Goal: Transaction & Acquisition: Download file/media

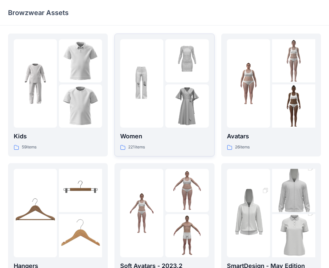
click at [132, 140] on p "Women" at bounding box center [164, 135] width 88 height 9
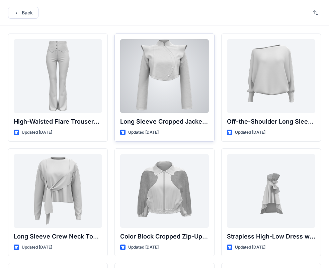
click at [166, 113] on div "Long Sleeve Cropped Jacket with Mandarin Collar and Shoulder Detail Updated [DA…" at bounding box center [164, 87] width 100 height 108
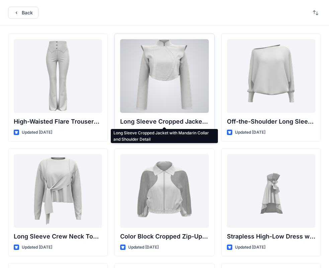
click at [139, 123] on p "Long Sleeve Cropped Jacket with Mandarin Collar and Shoulder Detail" at bounding box center [164, 121] width 88 height 9
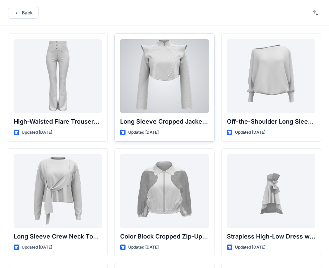
click at [150, 105] on div at bounding box center [164, 76] width 88 height 74
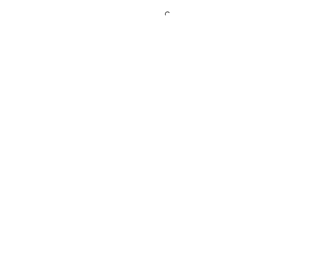
click at [150, 105] on div at bounding box center [167, 134] width 335 height 268
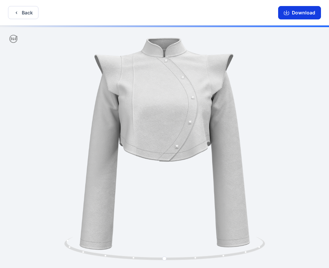
click at [309, 17] on button "Download" at bounding box center [299, 12] width 43 height 13
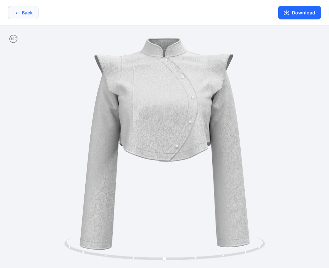
click at [24, 11] on button "Back" at bounding box center [23, 12] width 30 height 13
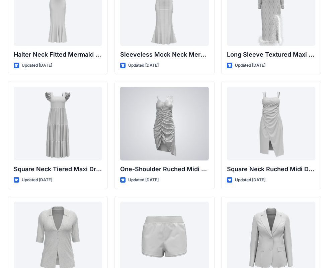
scroll to position [502, 0]
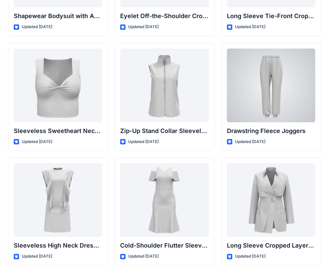
scroll to position [2284, 0]
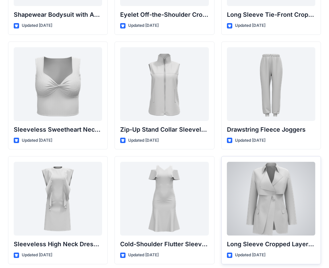
click at [276, 202] on div at bounding box center [271, 199] width 88 height 74
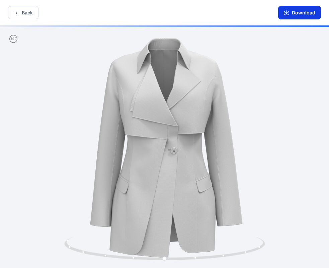
click at [292, 12] on button "Download" at bounding box center [299, 12] width 43 height 13
